Goal: Task Accomplishment & Management: Use online tool/utility

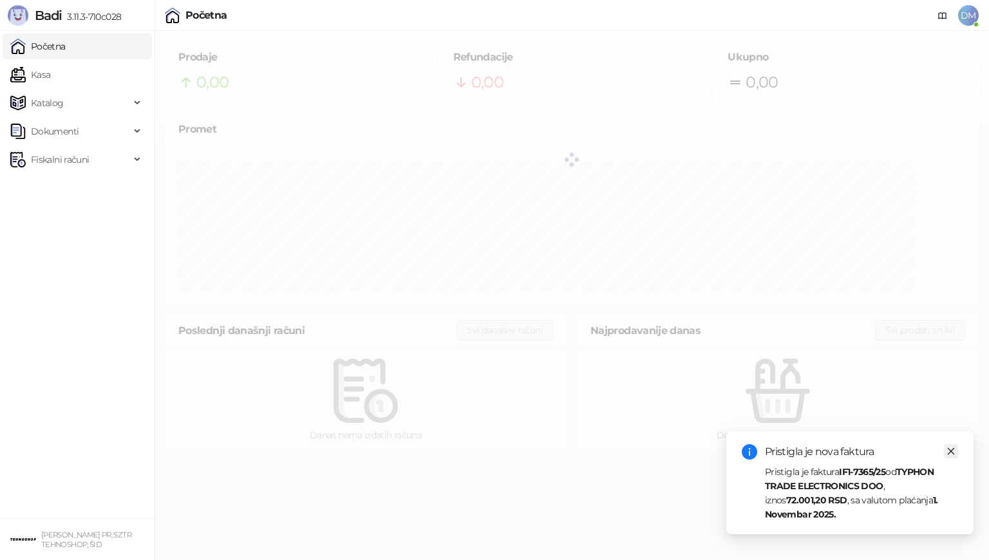
click at [956, 452] on link "Close" at bounding box center [951, 451] width 14 height 14
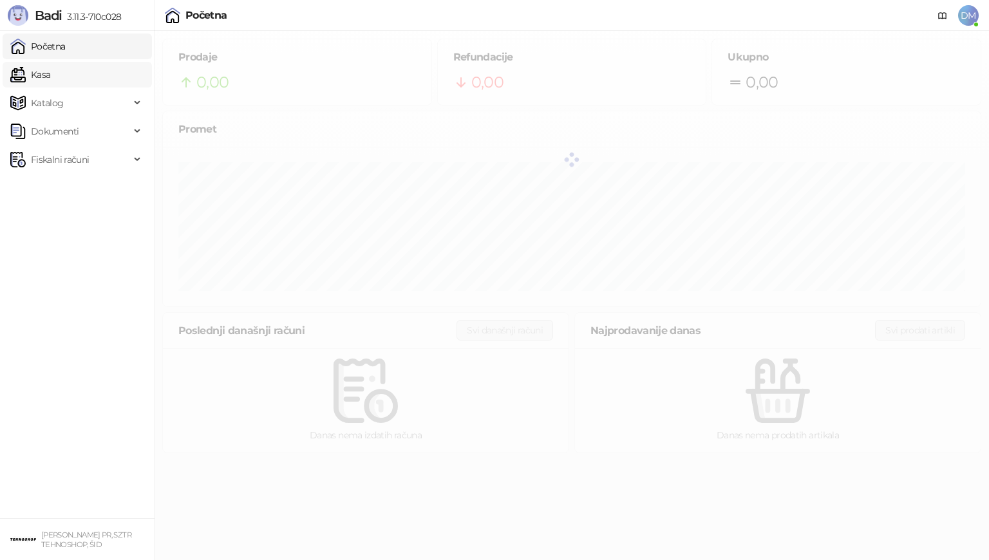
click at [33, 76] on link "Kasa" at bounding box center [30, 75] width 40 height 26
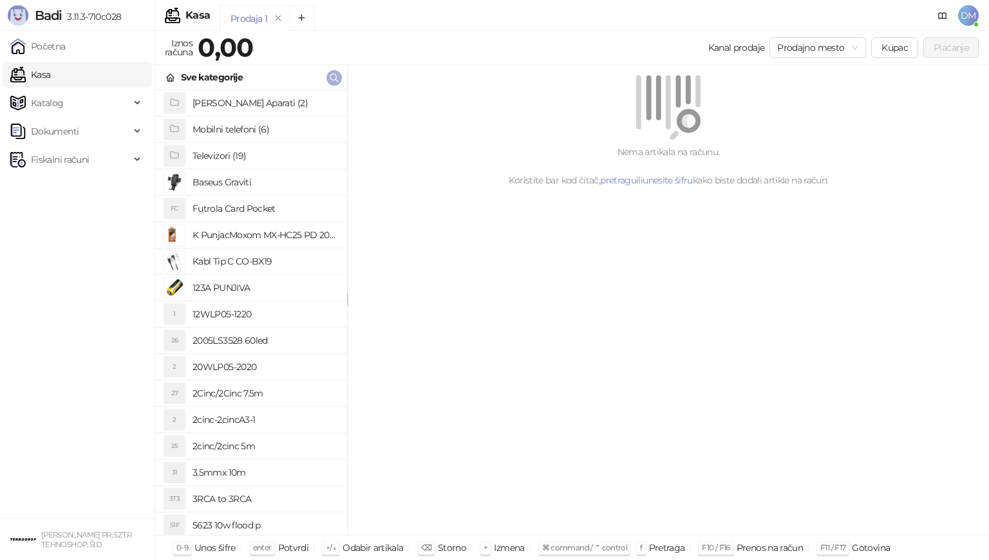
click at [336, 75] on icon "button" at bounding box center [334, 78] width 8 height 8
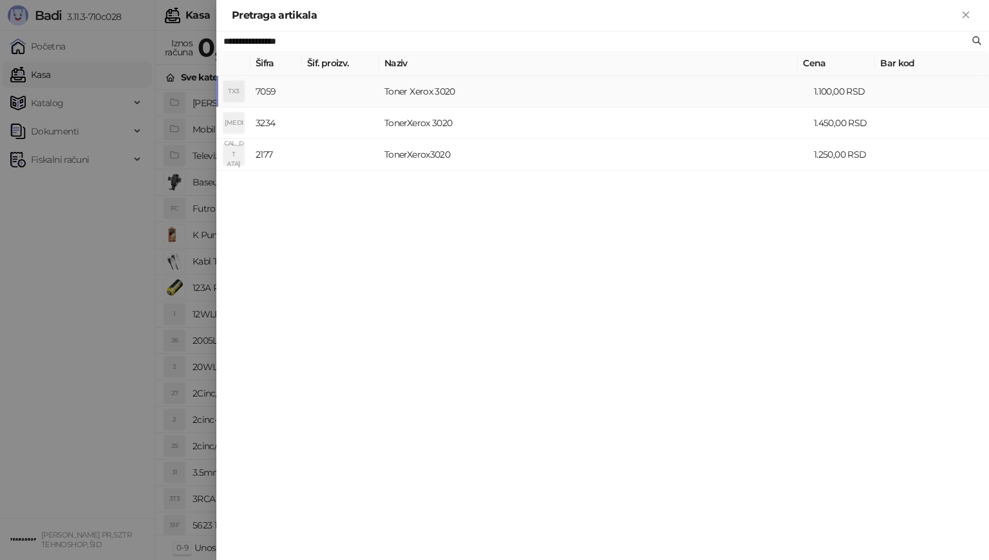
type input "**********"
